Goal: Information Seeking & Learning: Learn about a topic

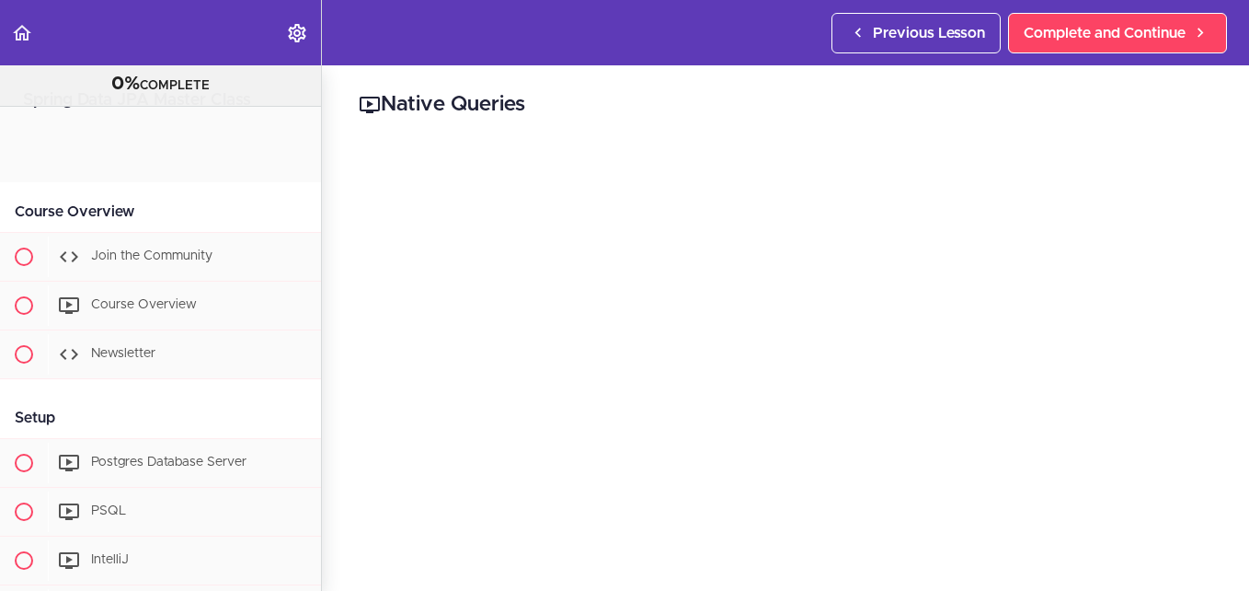
scroll to position [1605, 0]
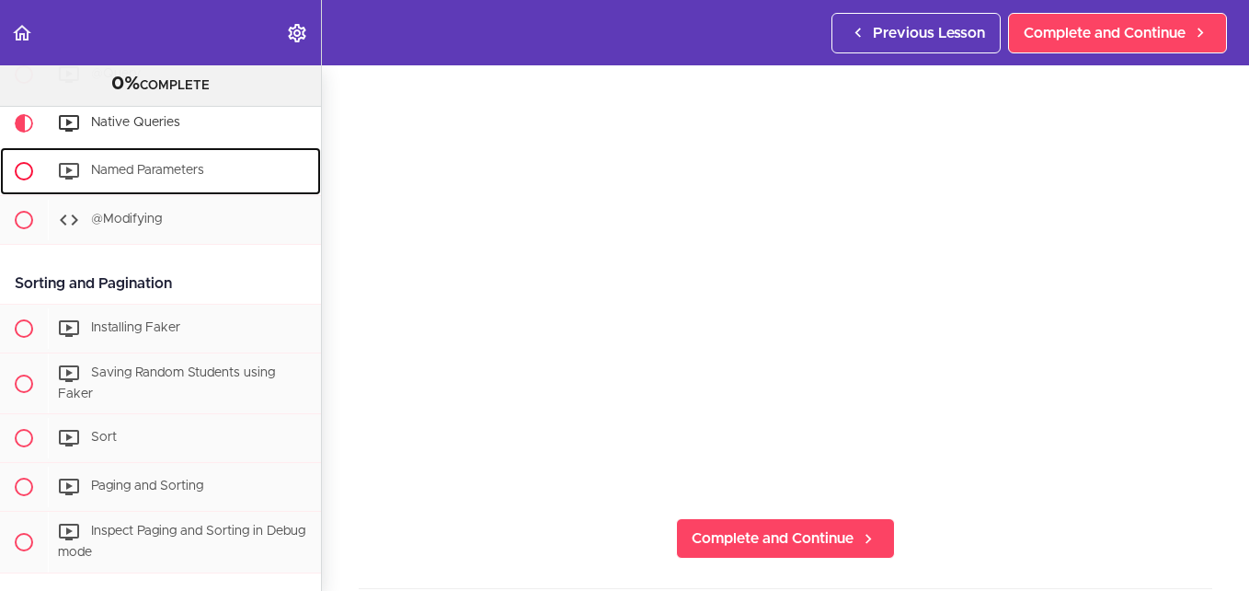
click at [150, 177] on span "Named Parameters" at bounding box center [147, 170] width 113 height 13
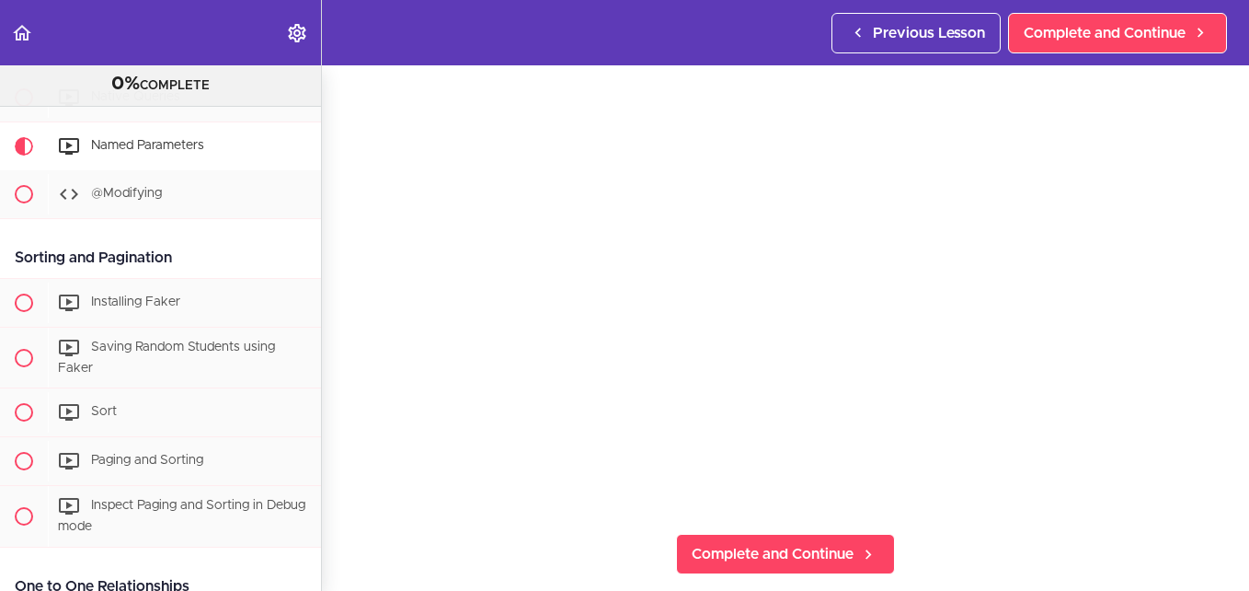
scroll to position [92, 0]
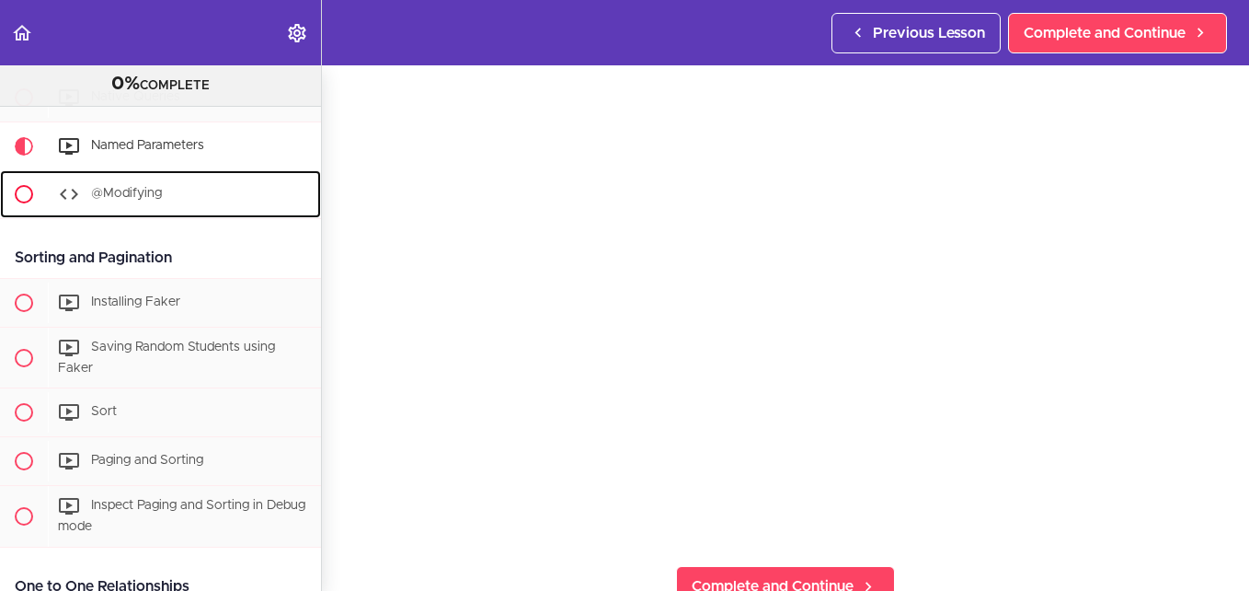
click at [126, 200] on span "@Modifying" at bounding box center [126, 193] width 71 height 13
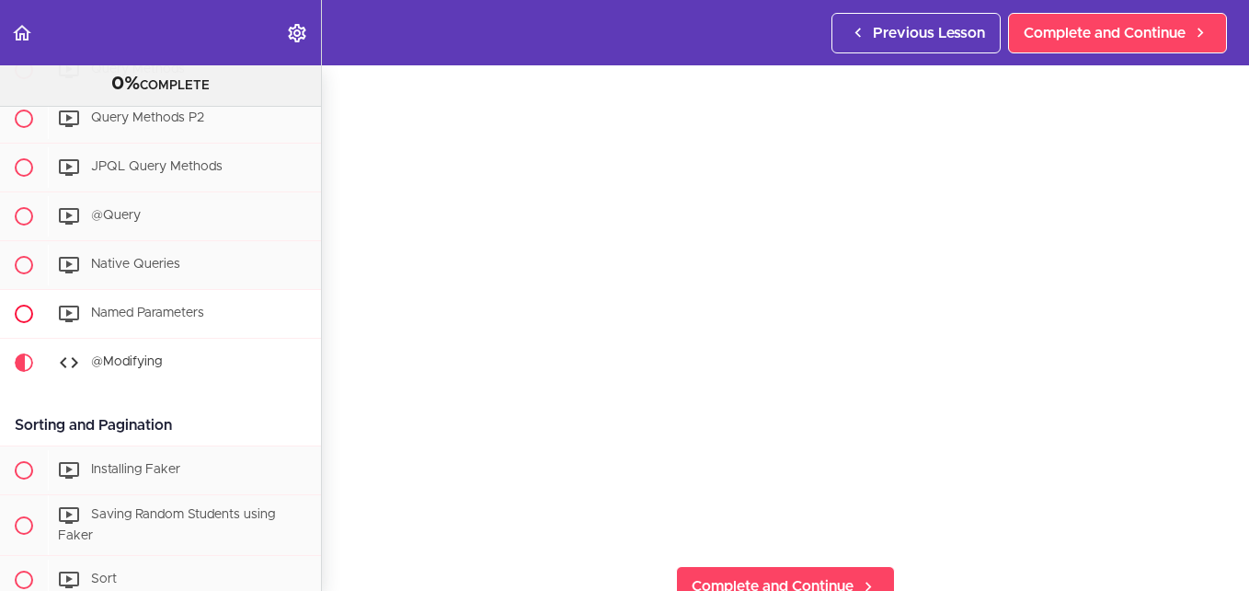
scroll to position [1495, 0]
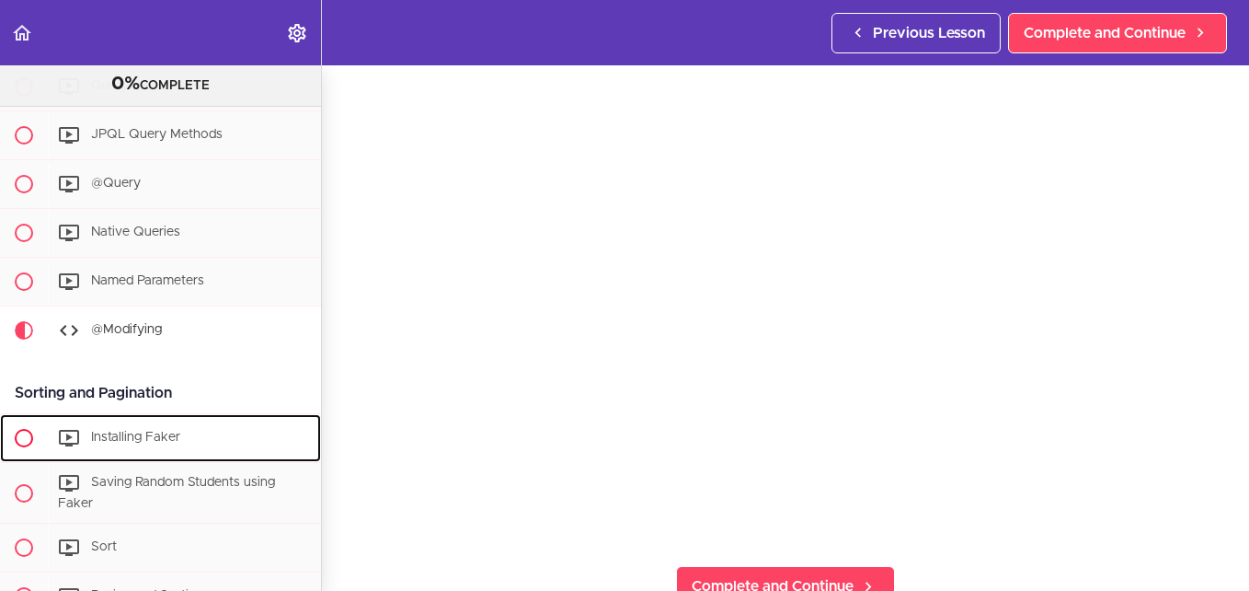
click at [145, 440] on div "Installing Faker" at bounding box center [184, 438] width 273 height 40
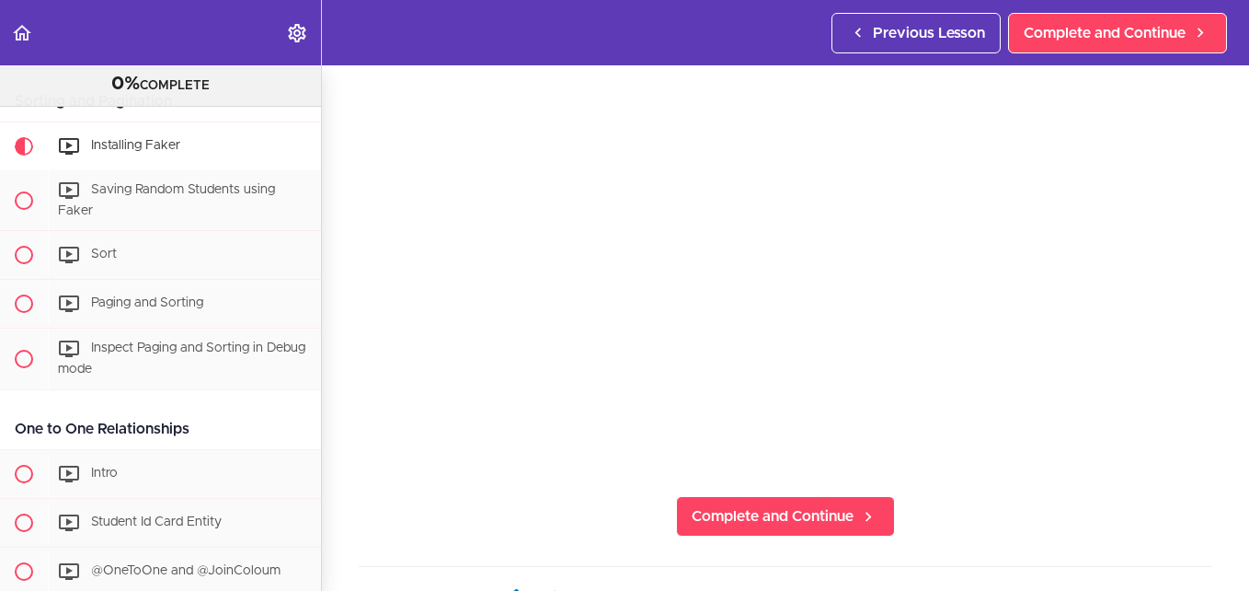
scroll to position [184, 0]
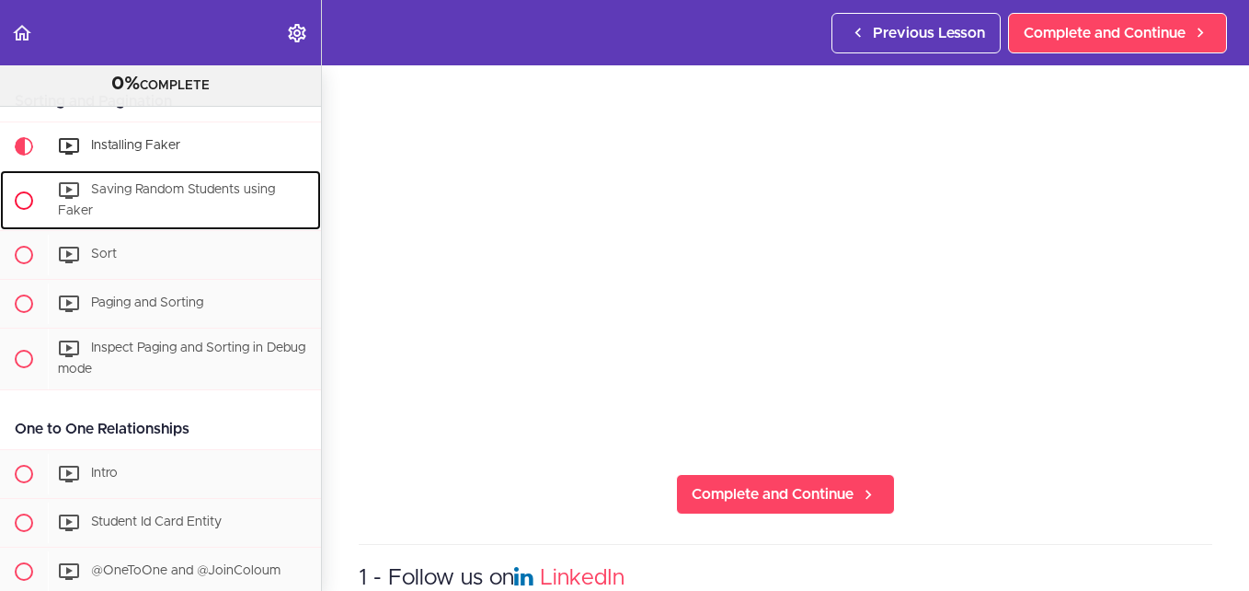
click at [143, 200] on span "Saving Random Students using Faker" at bounding box center [166, 200] width 217 height 34
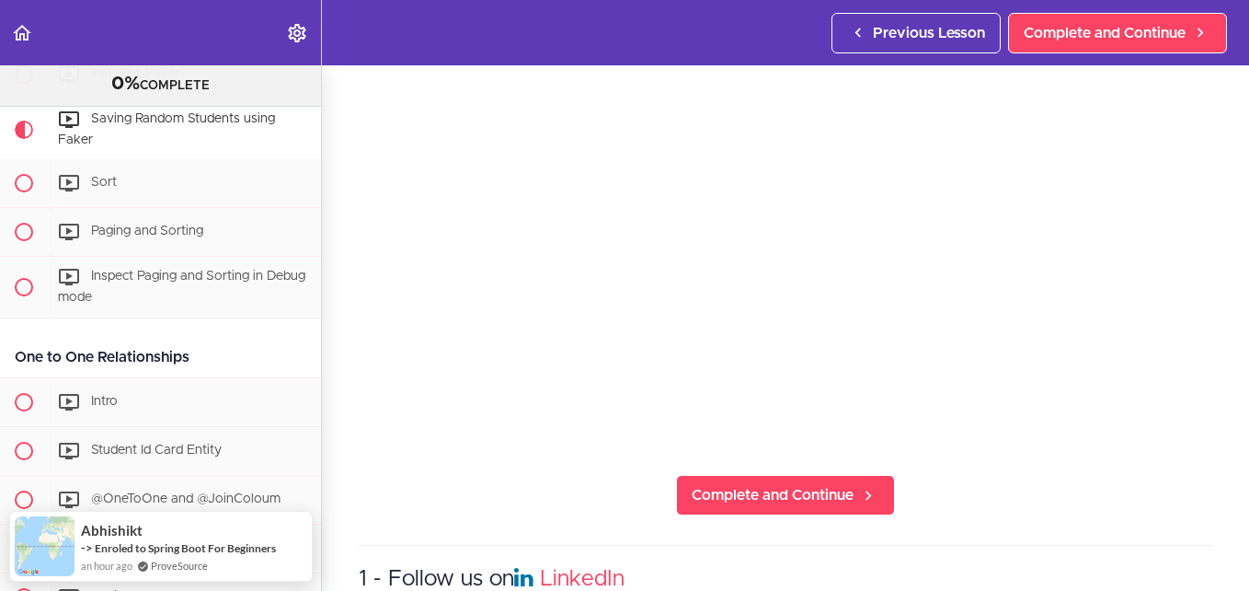
scroll to position [184, 0]
click at [143, 126] on span "Saving Random Students using Faker" at bounding box center [166, 129] width 217 height 34
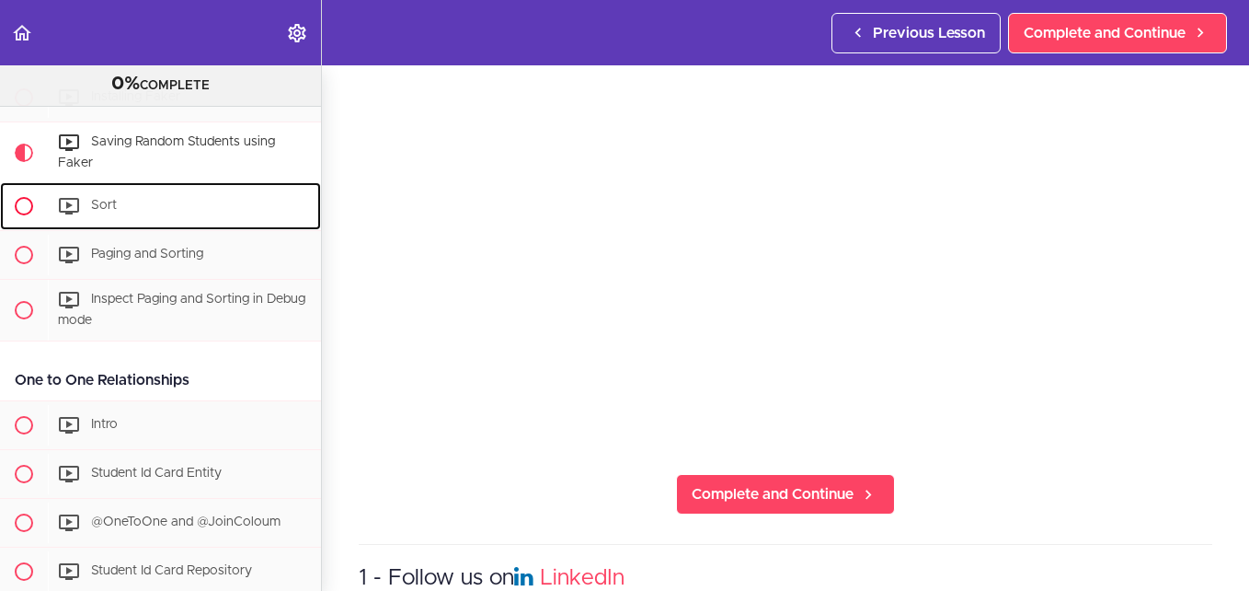
click at [94, 213] on span "Sort" at bounding box center [104, 206] width 26 height 13
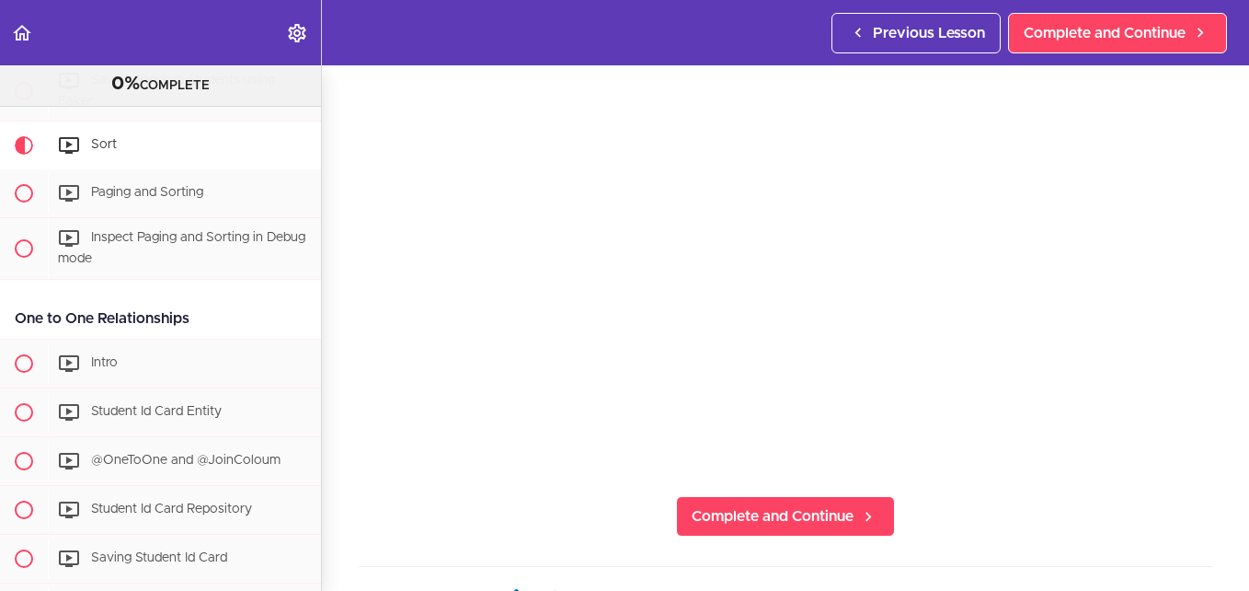
scroll to position [184, 0]
